Goal: Information Seeking & Learning: Learn about a topic

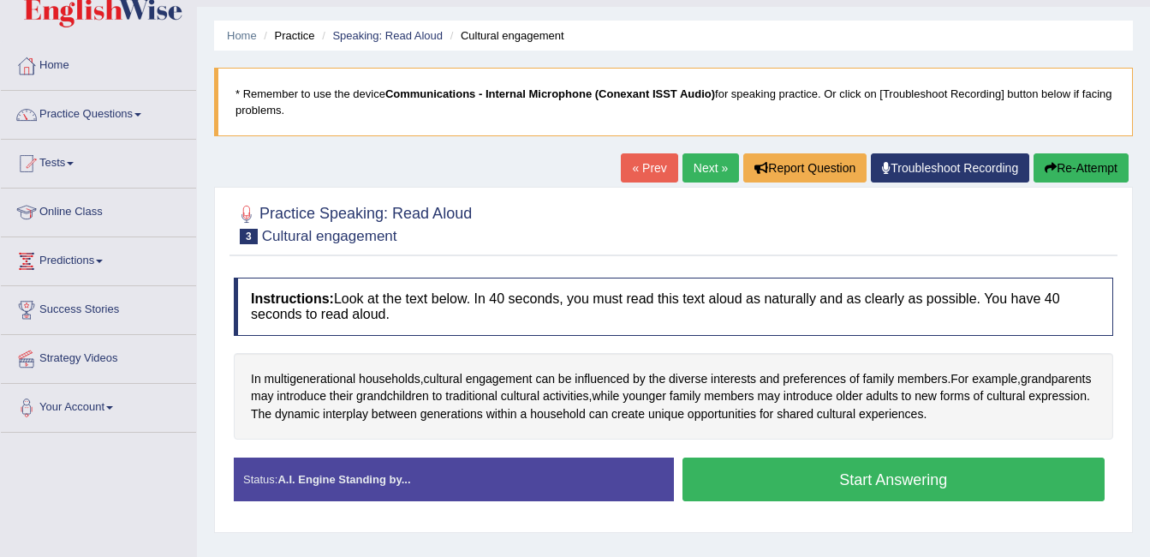
scroll to position [34, 0]
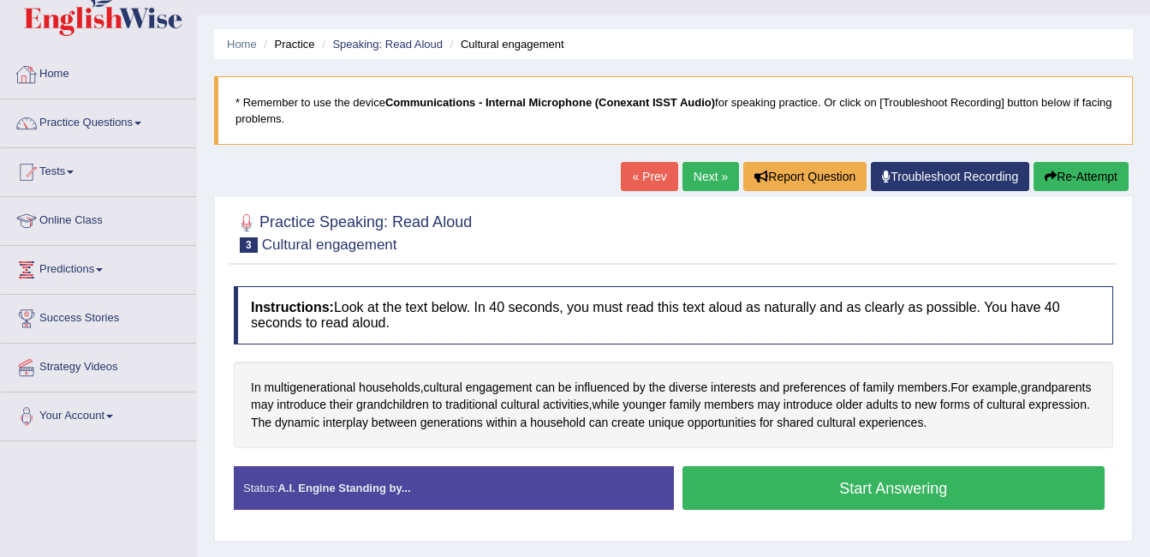
click at [50, 69] on link "Home" at bounding box center [98, 72] width 195 height 43
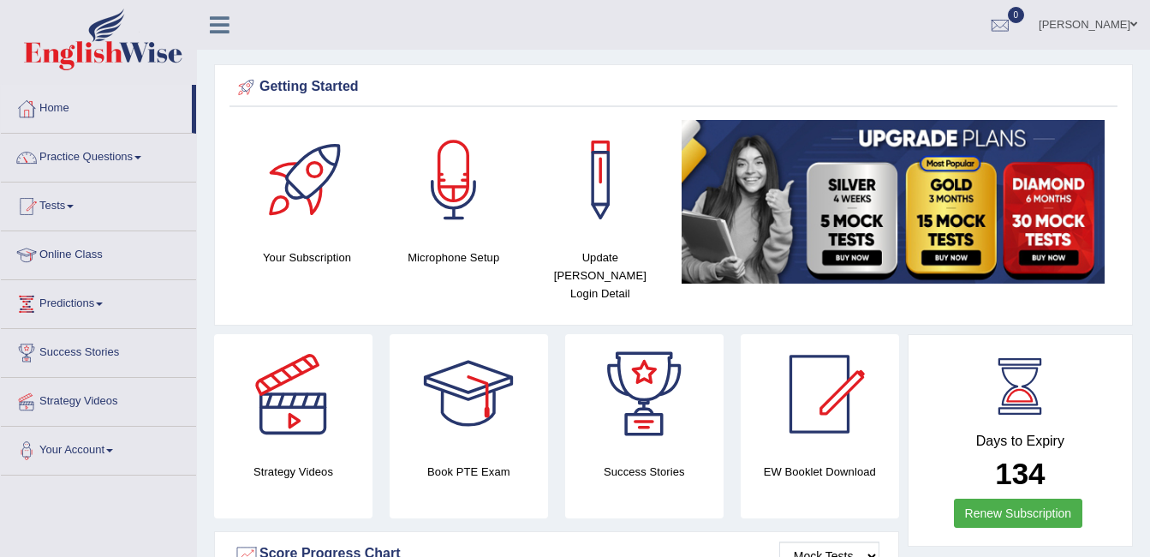
click at [77, 254] on link "Online Class" at bounding box center [98, 252] width 195 height 43
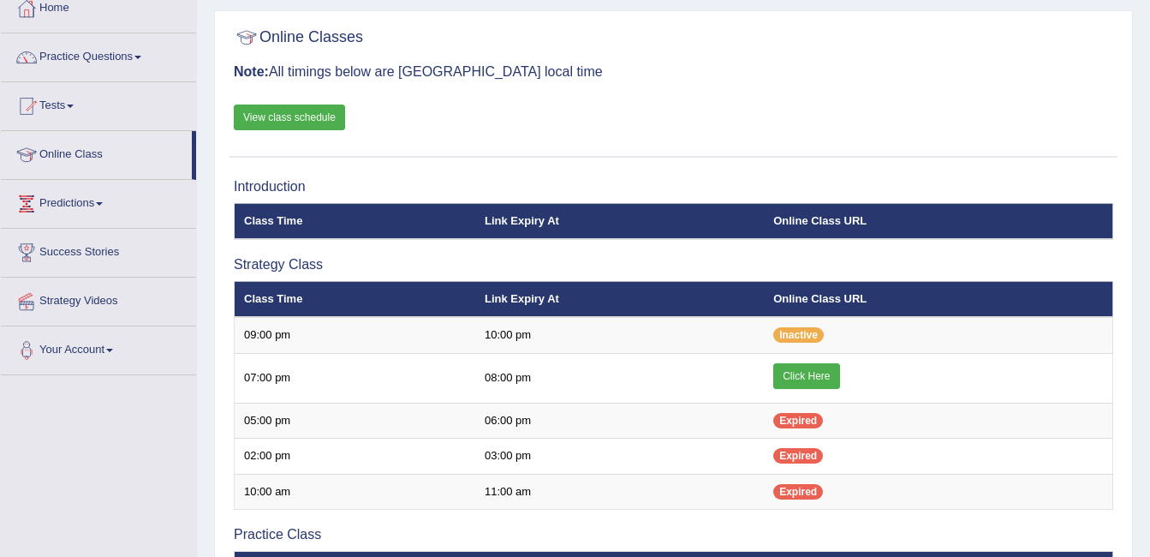
scroll to position [103, 0]
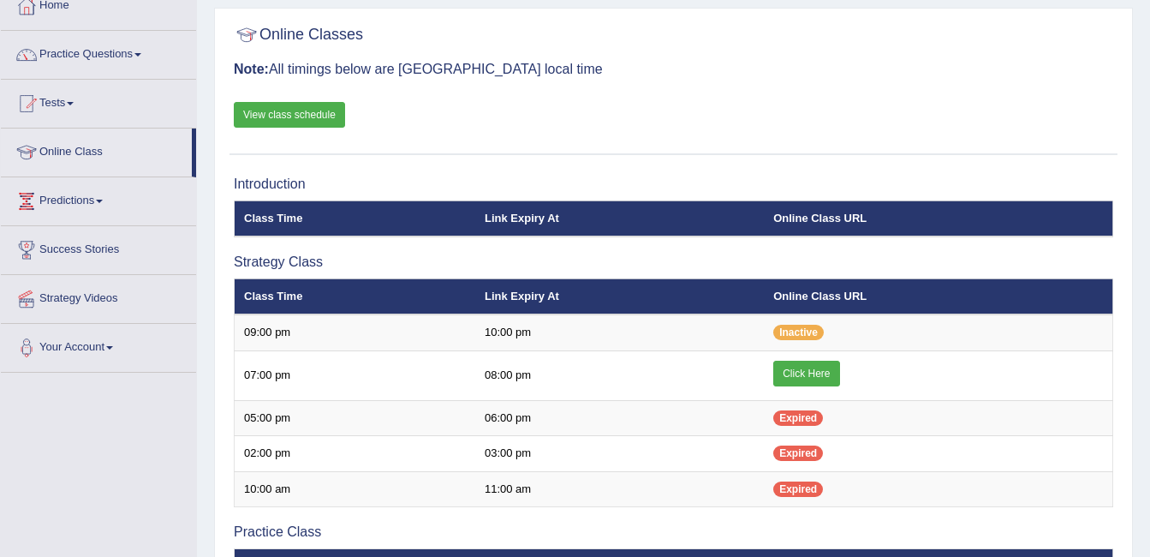
drag, startPoint x: 0, startPoint y: 0, endPoint x: 761, endPoint y: 218, distance: 791.9
click at [761, 218] on th "Link Expiry At" at bounding box center [619, 218] width 289 height 36
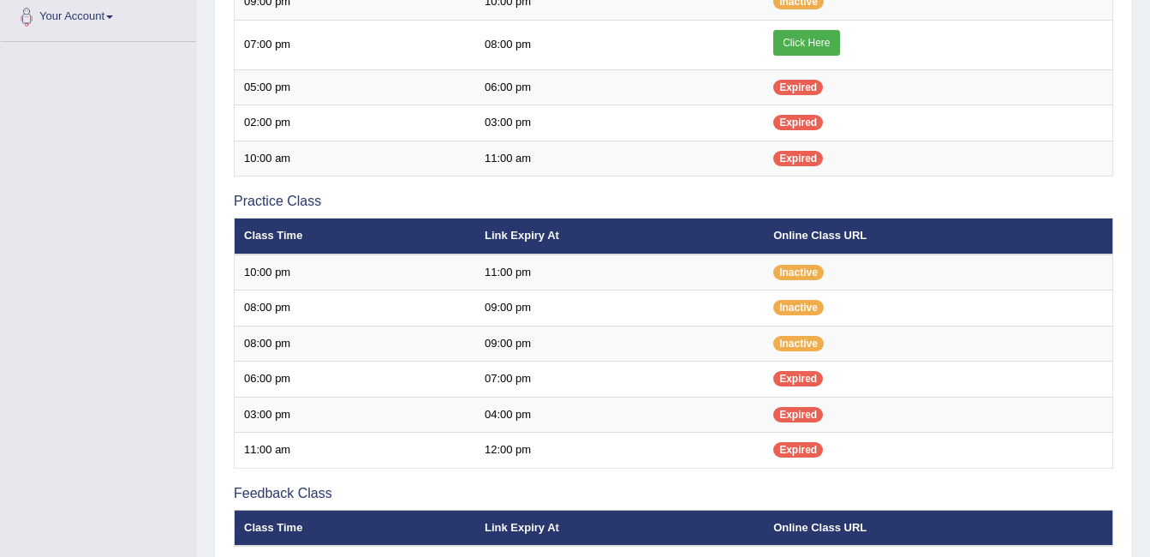
scroll to position [435, 0]
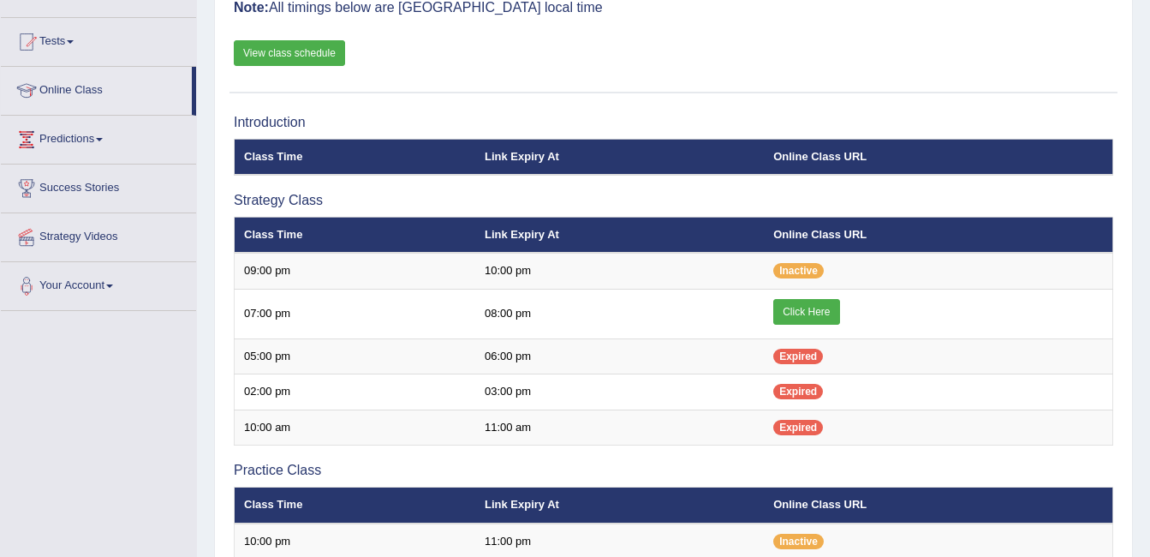
scroll to position [130, 0]
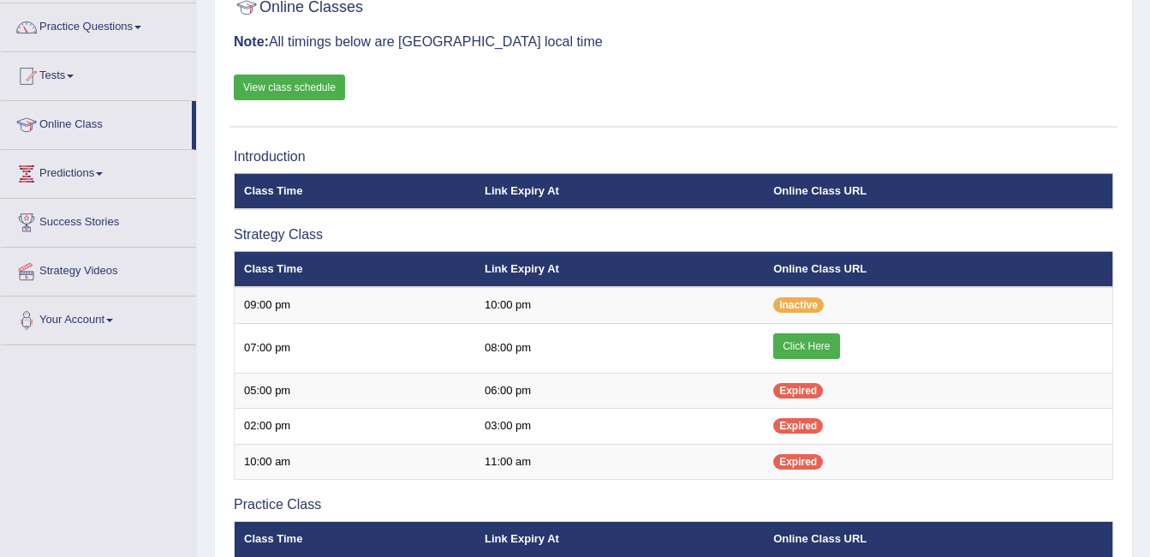
click at [281, 85] on link "View class schedule" at bounding box center [289, 88] width 111 height 26
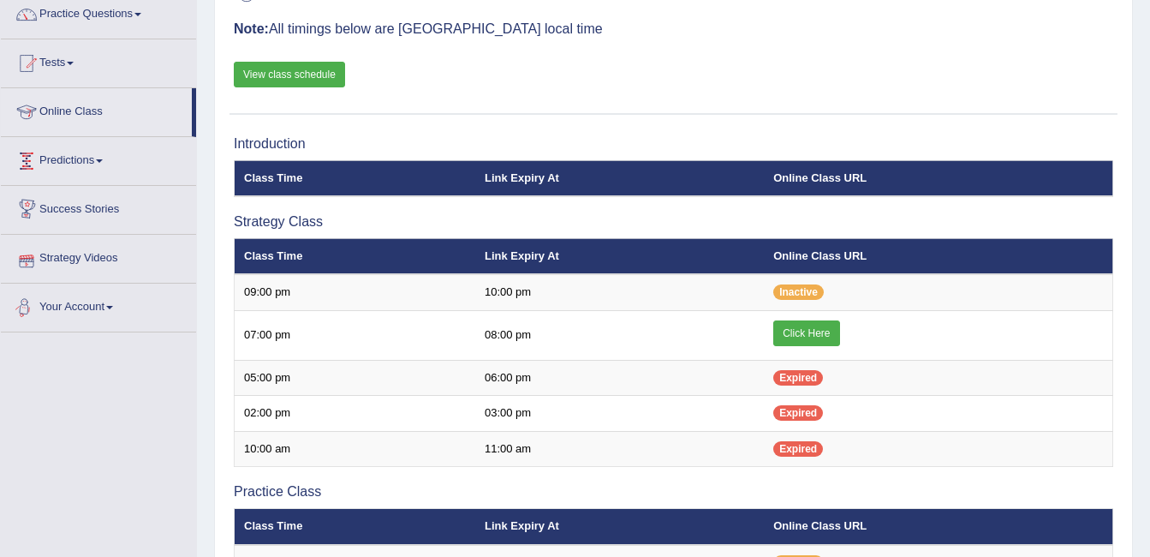
click at [84, 361] on div "Toggle navigation Home Practice Questions Speaking Practice Read Aloud Repeat S…" at bounding box center [575, 464] width 1150 height 1215
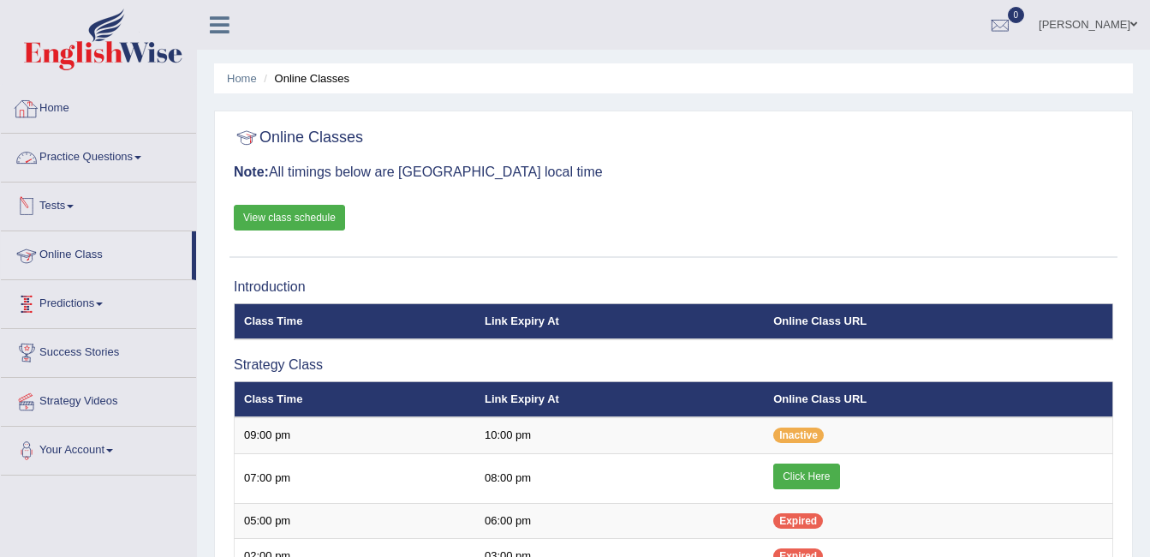
click at [66, 99] on link "Home" at bounding box center [98, 106] width 195 height 43
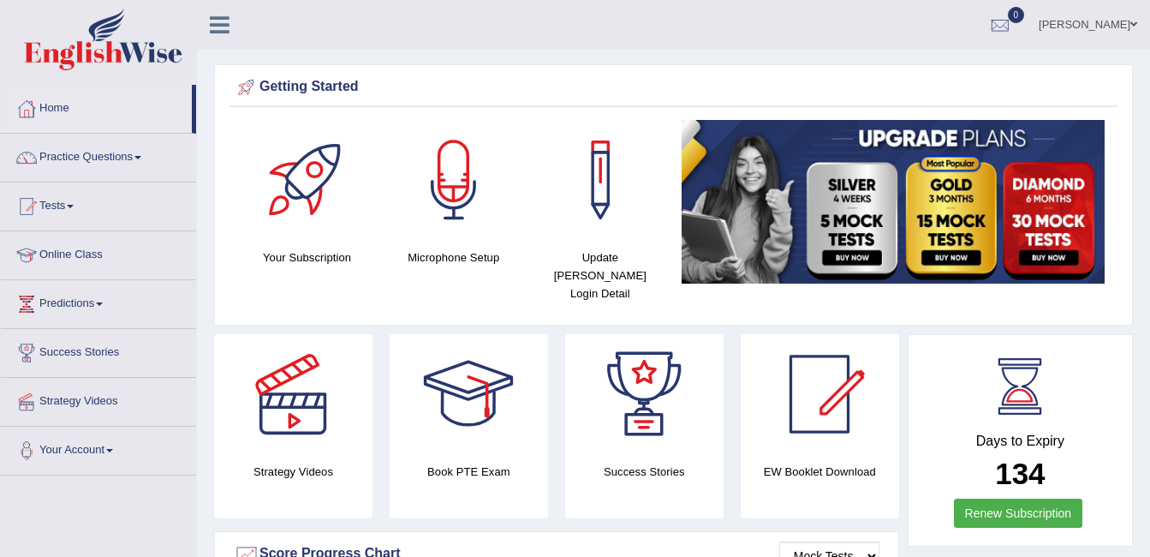
click at [63, 261] on link "Online Class" at bounding box center [98, 252] width 195 height 43
